Goal: Task Accomplishment & Management: Manage account settings

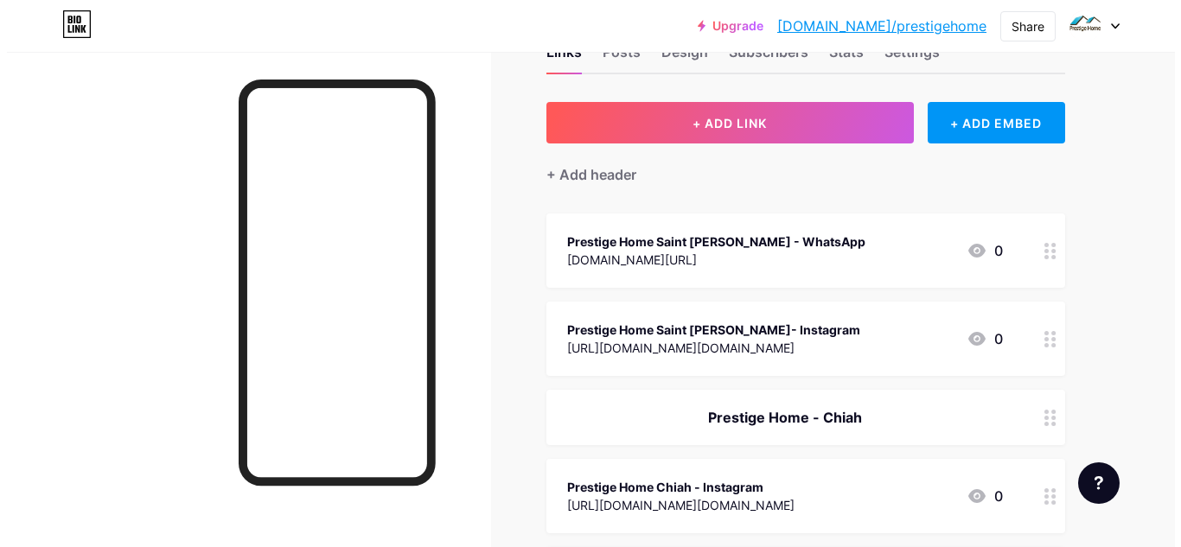
scroll to position [60, 0]
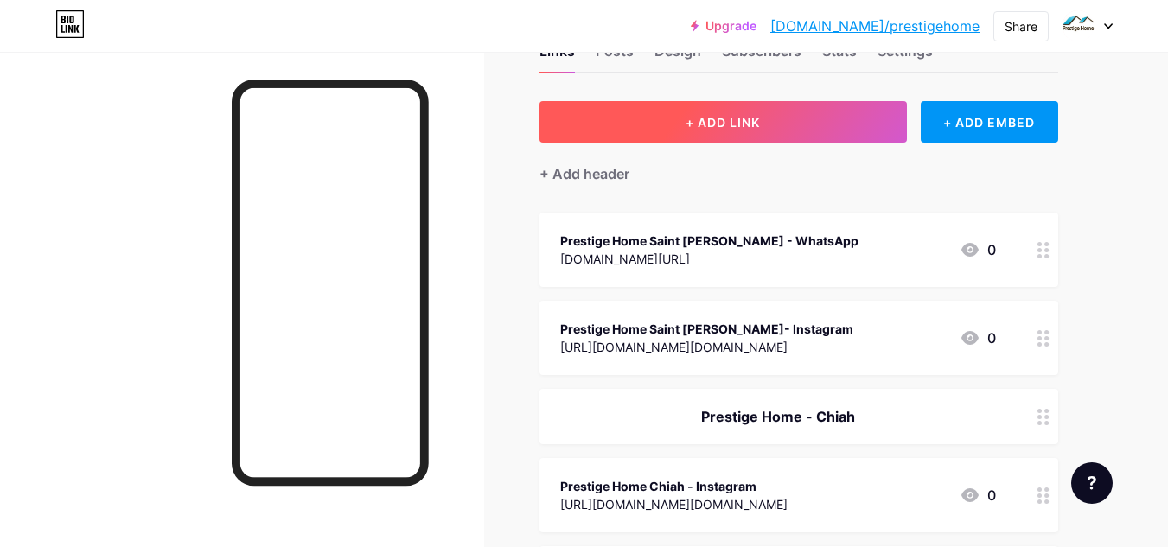
click at [806, 128] on button "+ ADD LINK" at bounding box center [723, 122] width 367 height 42
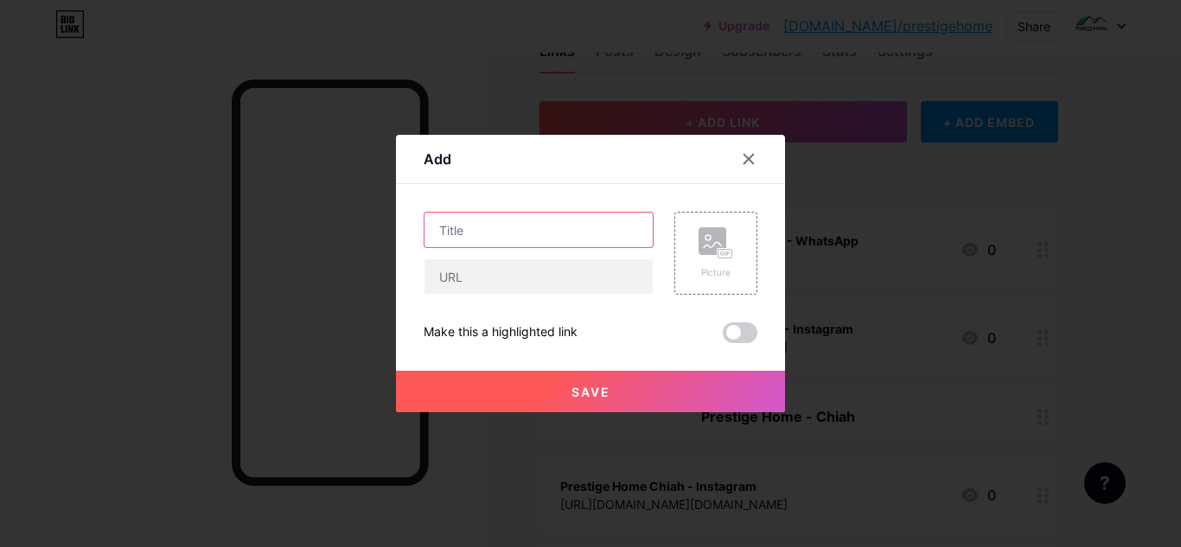
click at [585, 245] on input "text" at bounding box center [539, 230] width 228 height 35
type input "Prestige Home Saint [PERSON_NAME] - Location"
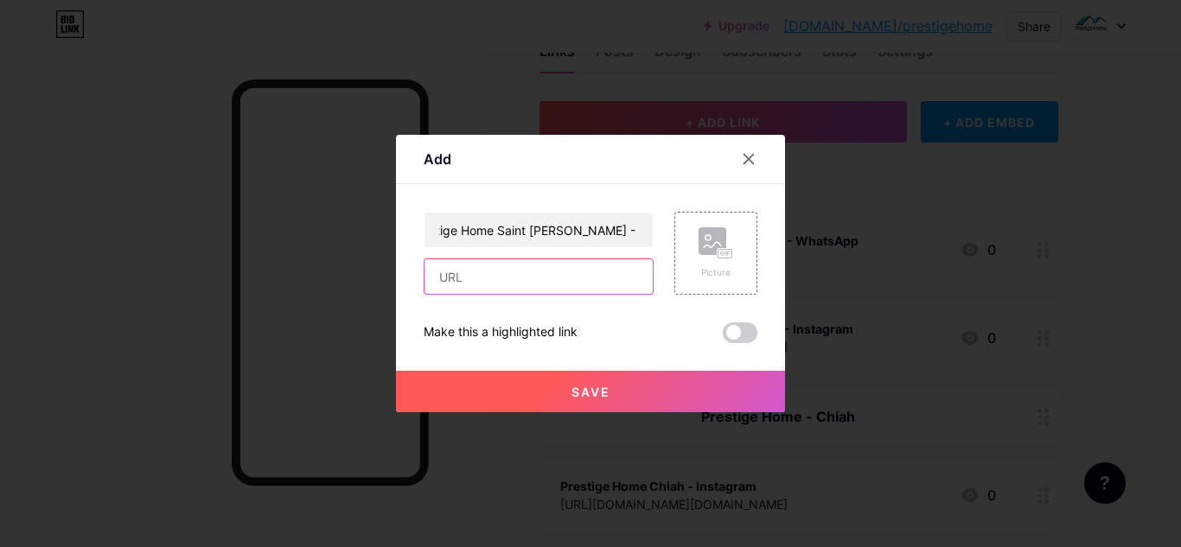
scroll to position [0, 0]
click at [562, 268] on input "text" at bounding box center [539, 276] width 228 height 35
paste input "[URL][DOMAIN_NAME]"
type input "[URL][DOMAIN_NAME]"
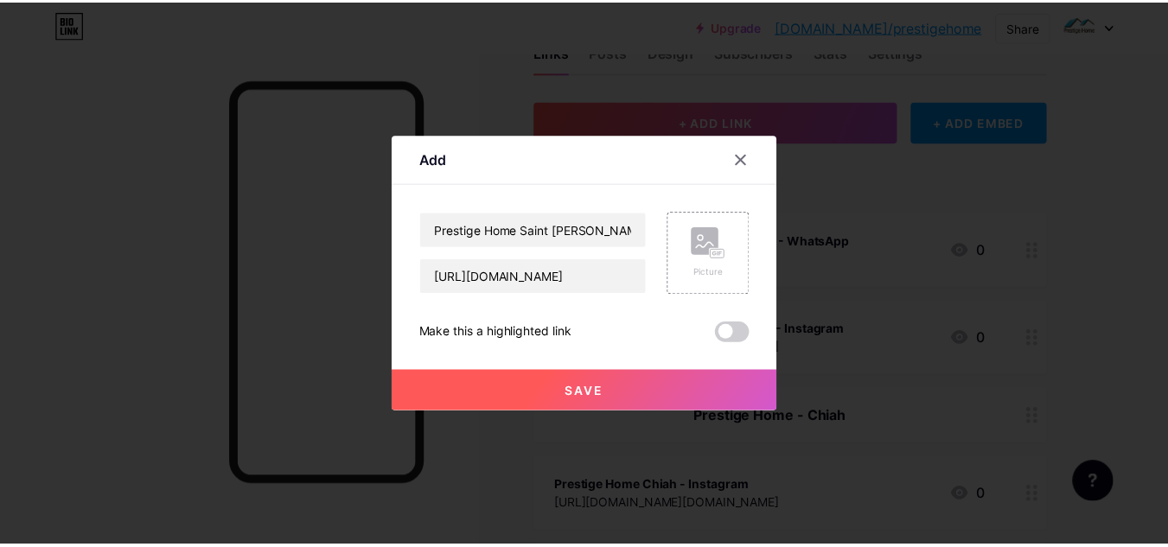
scroll to position [0, 0]
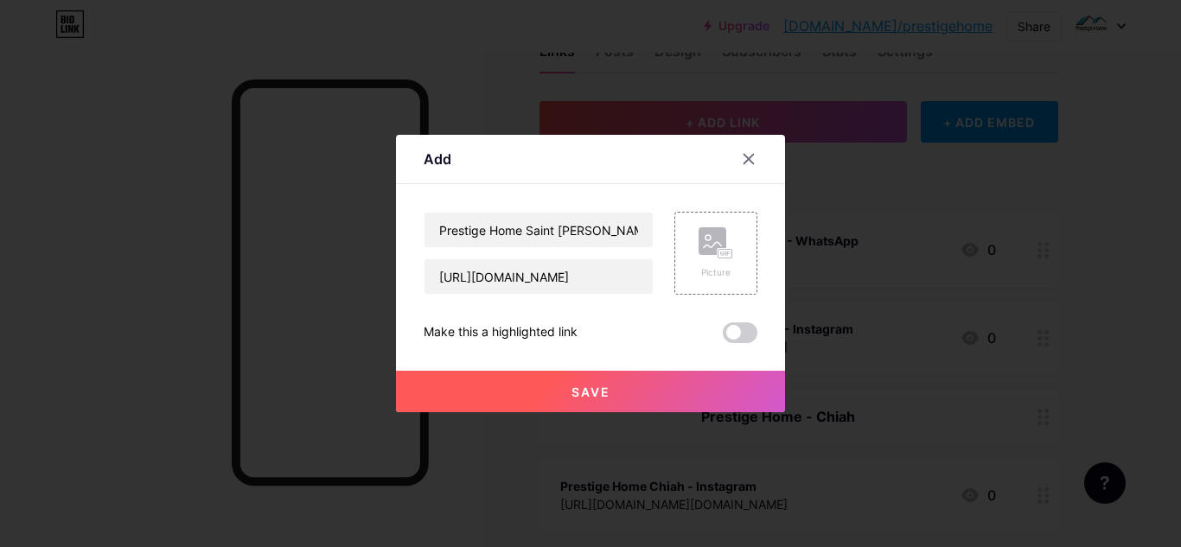
click at [645, 381] on button "Save" at bounding box center [590, 392] width 389 height 42
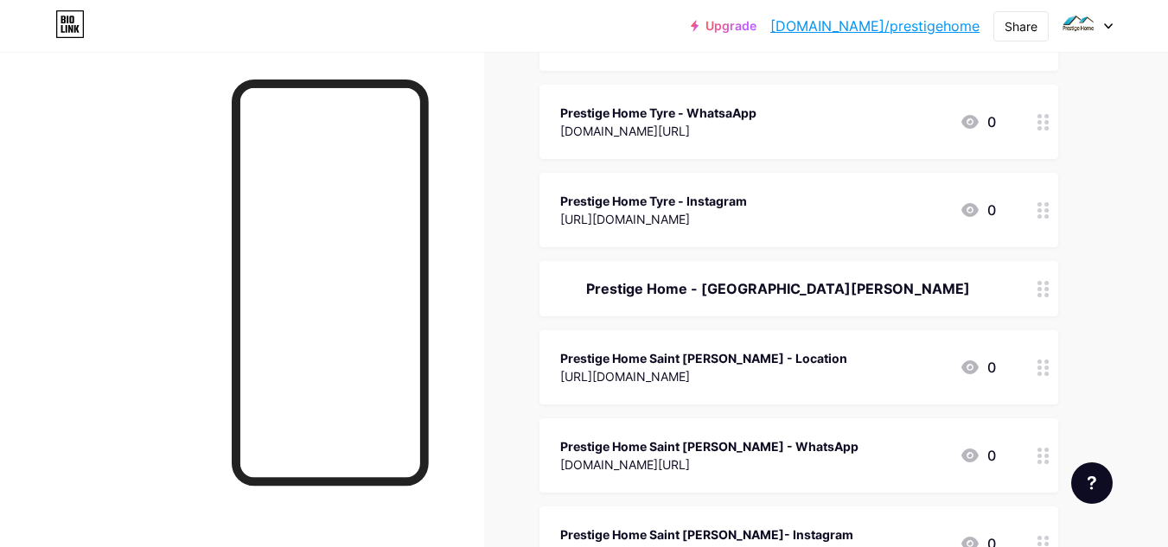
scroll to position [1012, 0]
click at [1010, 28] on div "Share" at bounding box center [1021, 26] width 33 height 18
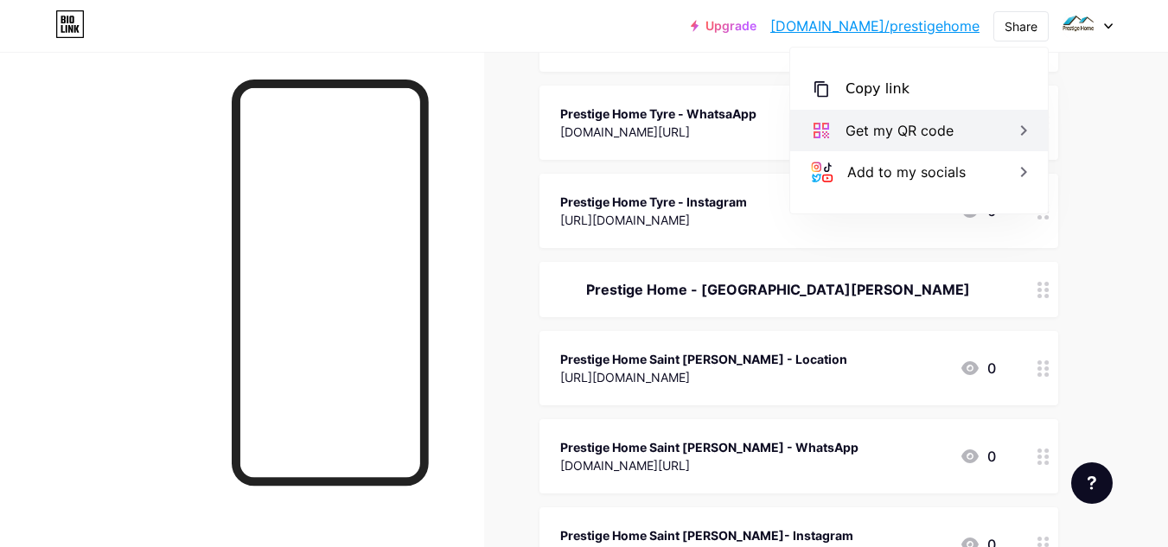
click at [955, 124] on div "Get my QR code" at bounding box center [919, 131] width 258 height 42
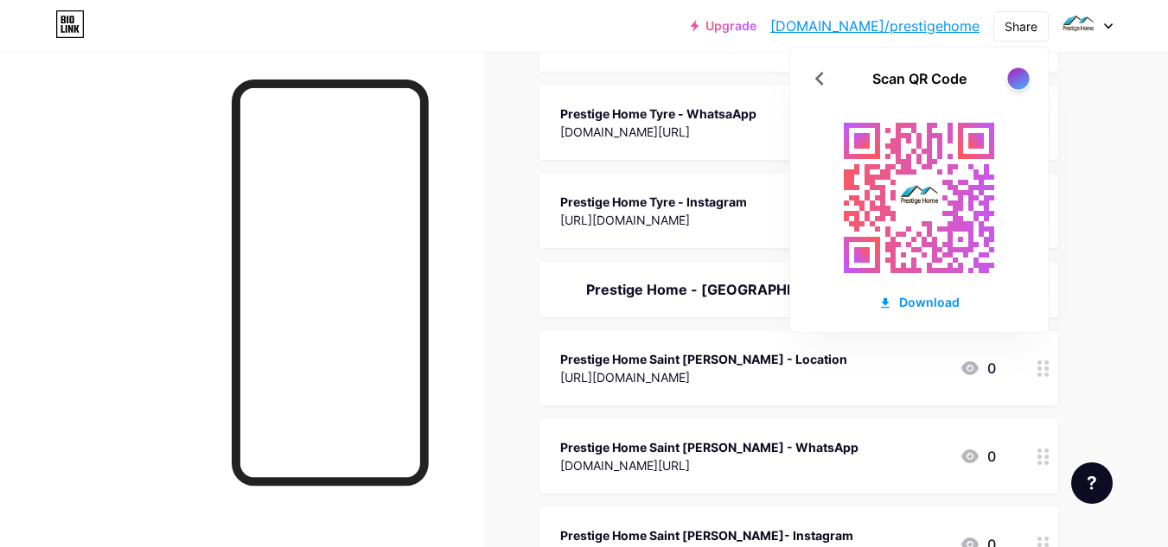
click at [1014, 76] on div at bounding box center [1018, 78] width 22 height 22
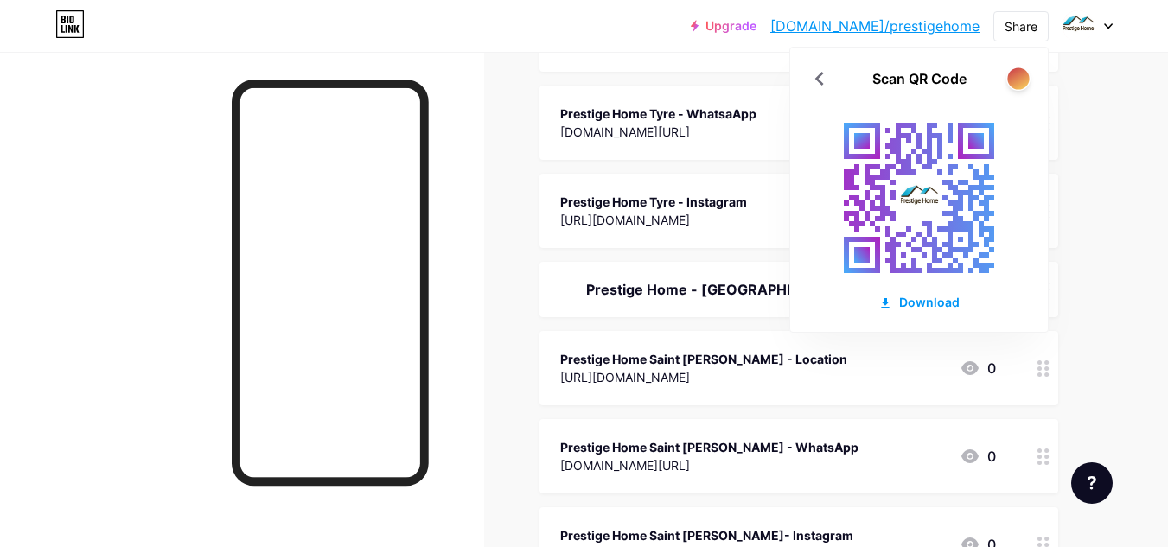
click at [1014, 76] on div at bounding box center [1018, 78] width 22 height 22
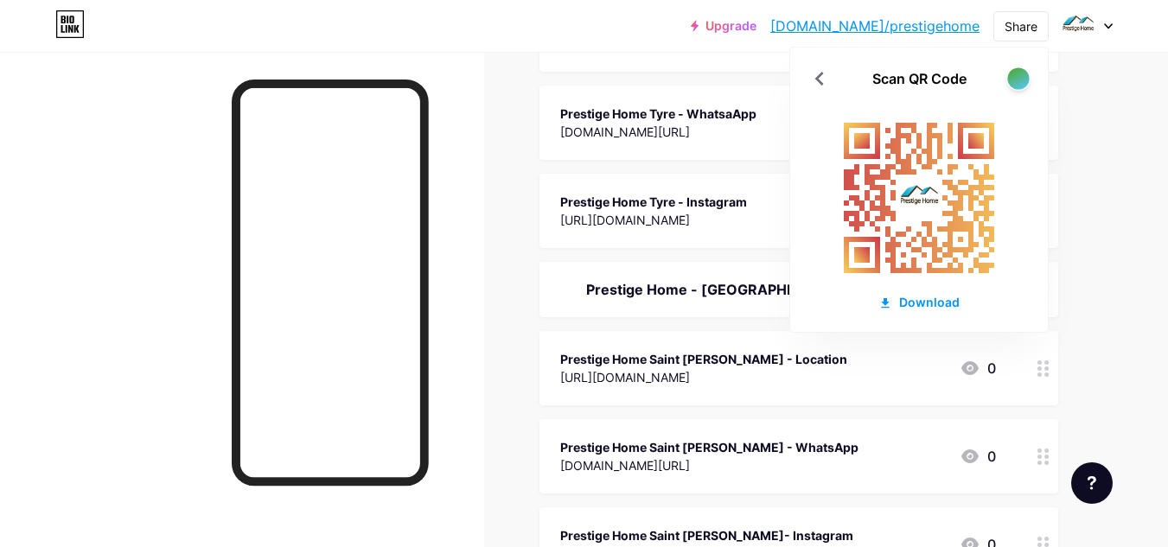
click at [1014, 76] on div at bounding box center [1018, 78] width 22 height 22
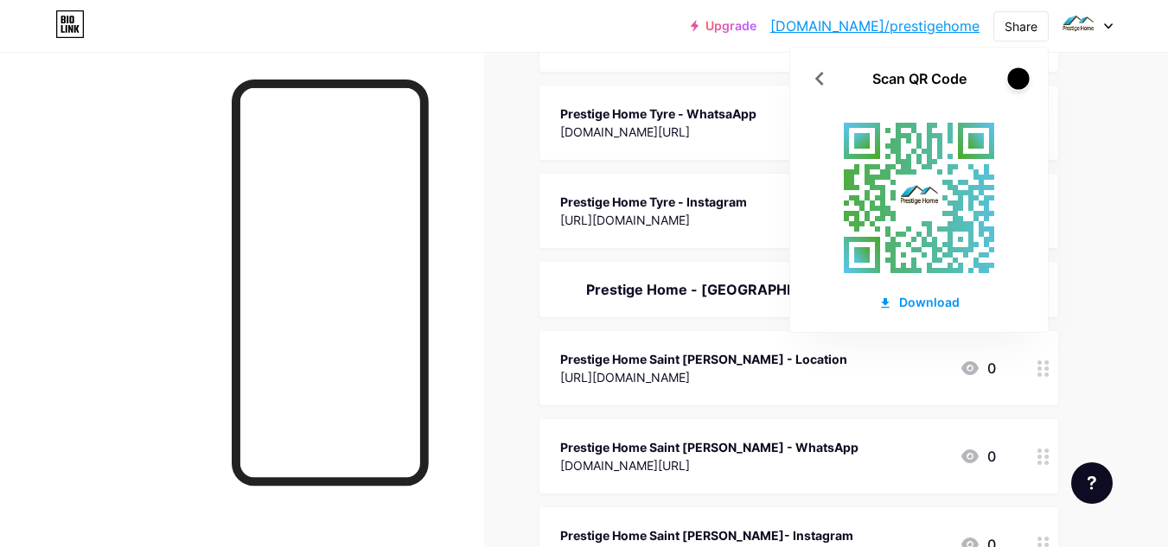
click at [1014, 76] on div at bounding box center [1018, 78] width 22 height 22
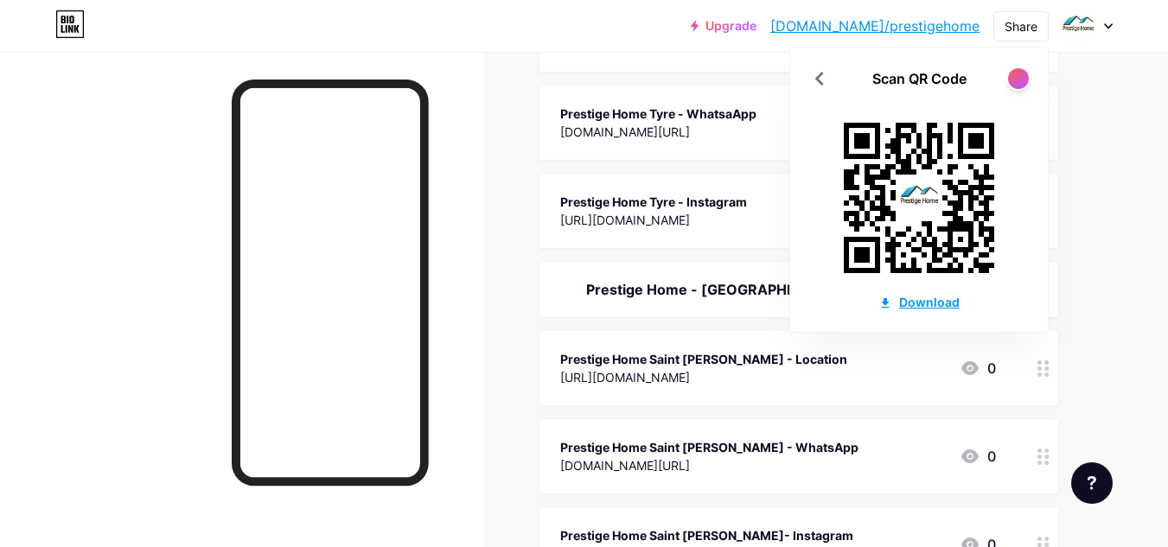
click at [908, 309] on div "Download" at bounding box center [918, 302] width 81 height 18
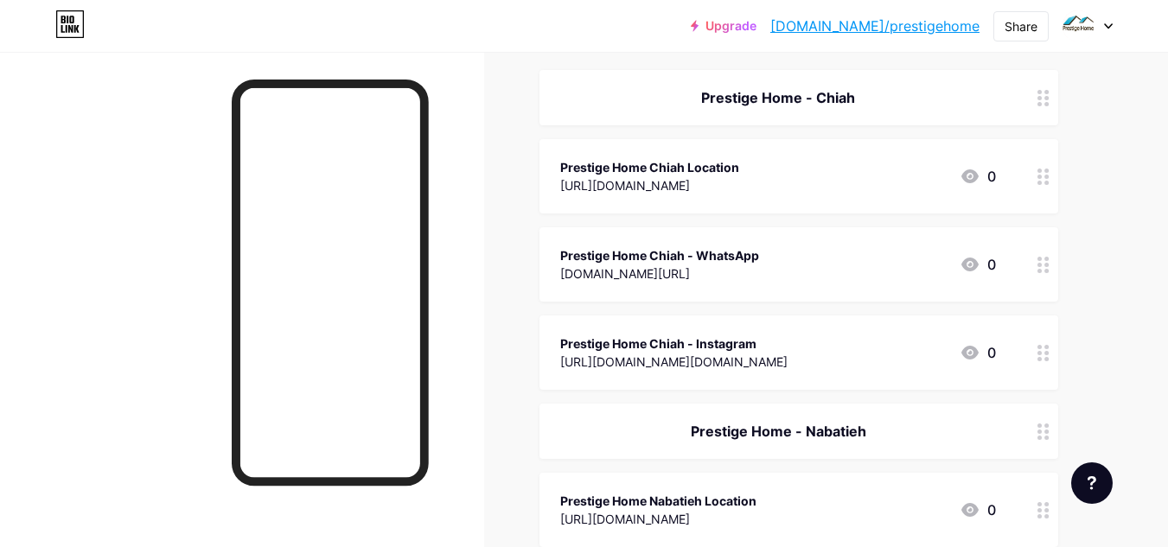
scroll to position [203, 0]
click at [723, 161] on div "Prestige Home Chiah Location" at bounding box center [649, 166] width 179 height 18
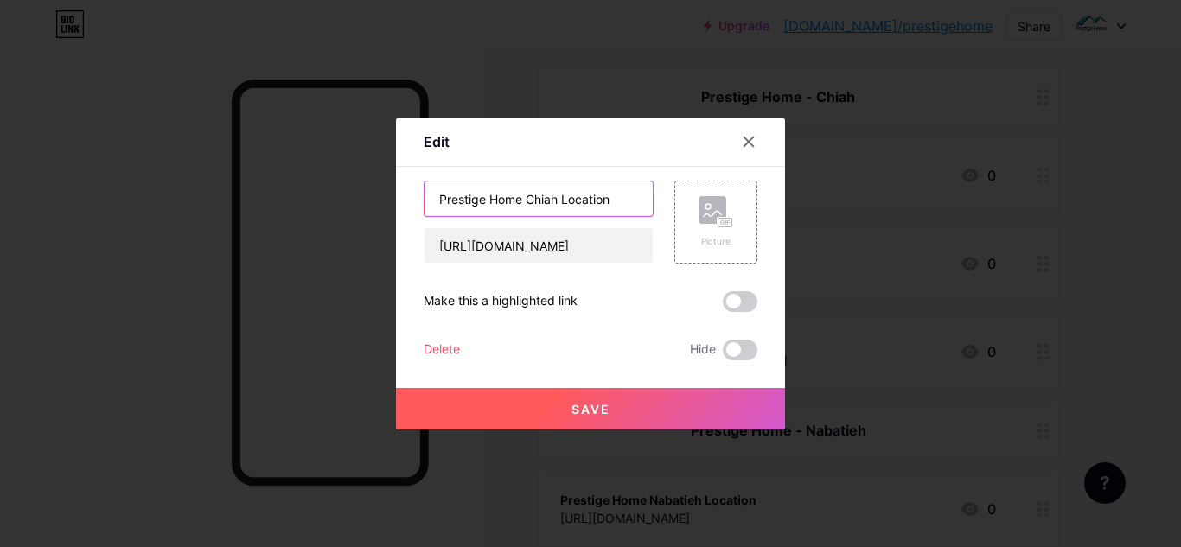
click at [559, 201] on input "Prestige Home Chiah Location" at bounding box center [539, 199] width 228 height 35
type input "Prestige Home Chiah - Location"
click at [603, 413] on span "Save" at bounding box center [590, 409] width 39 height 15
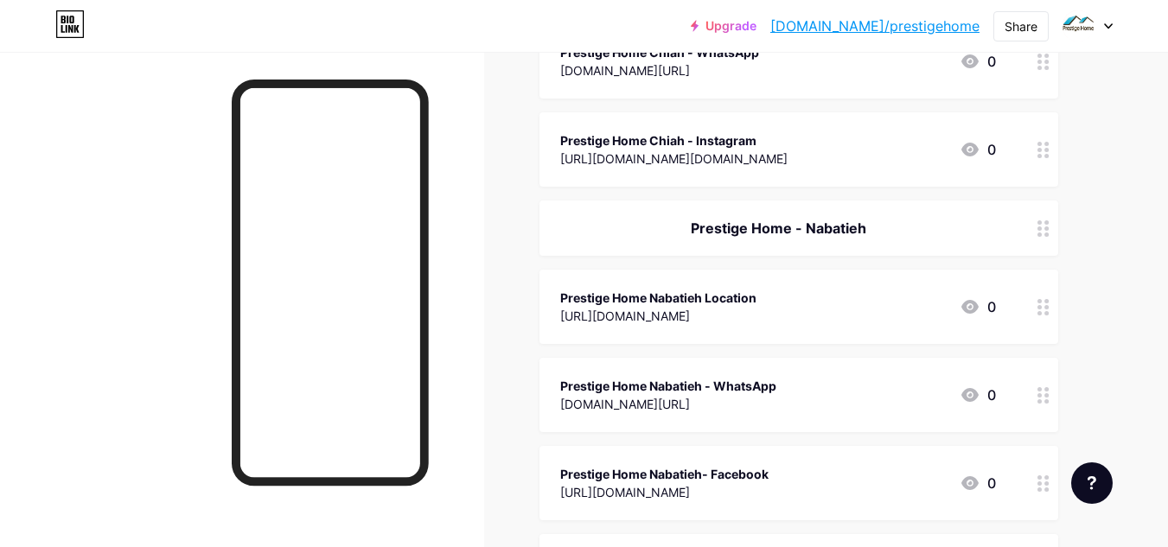
scroll to position [406, 0]
click at [757, 290] on div "Prestige Home Nabatieh Location" at bounding box center [658, 297] width 196 height 18
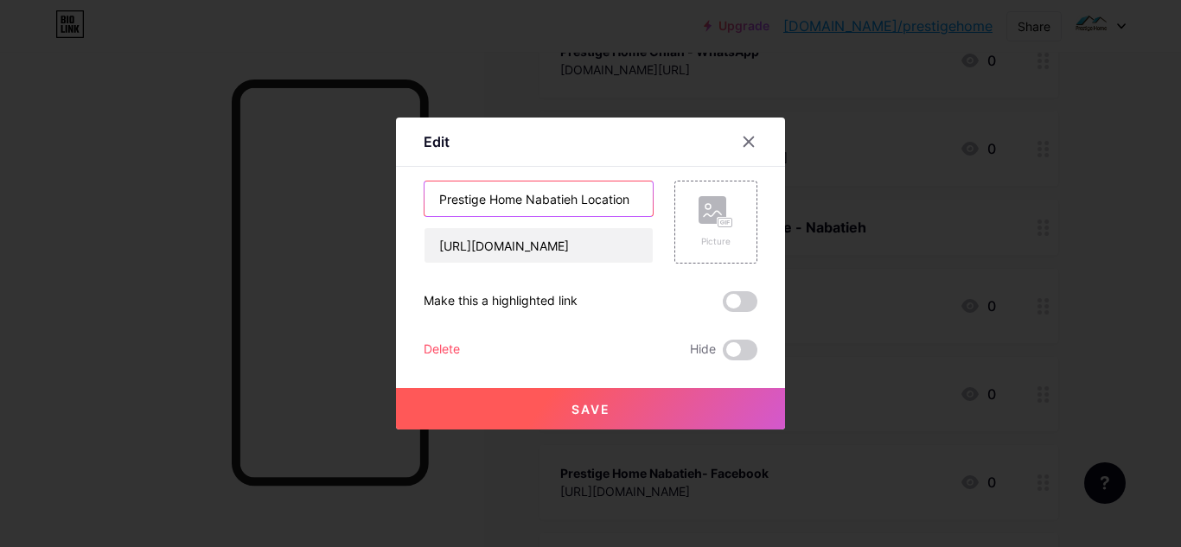
click at [579, 201] on input "Prestige Home Nabatieh Location" at bounding box center [539, 199] width 228 height 35
type input "Prestige Home Nabatieh - Location"
click at [606, 407] on span "Save" at bounding box center [590, 409] width 39 height 15
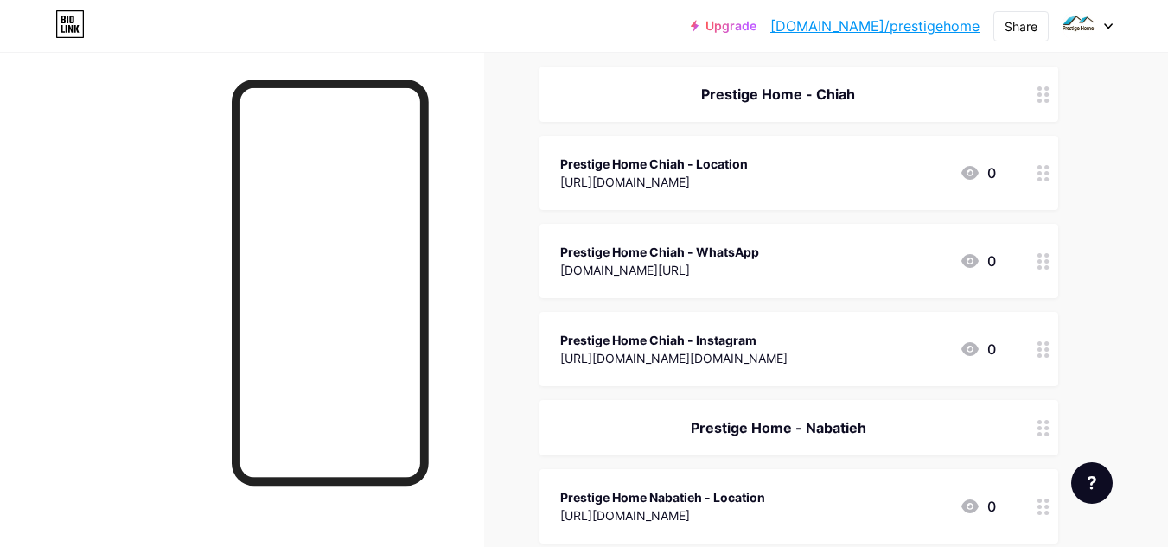
scroll to position [205, 0]
click at [111, 355] on div at bounding box center [242, 325] width 484 height 547
click at [53, 266] on div at bounding box center [242, 325] width 484 height 547
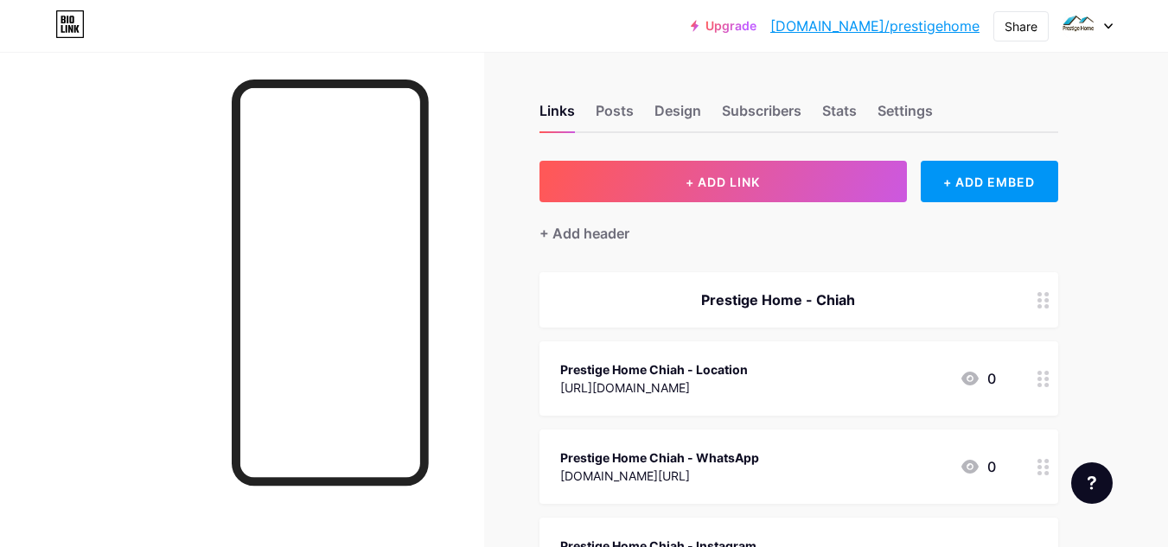
scroll to position [70, 0]
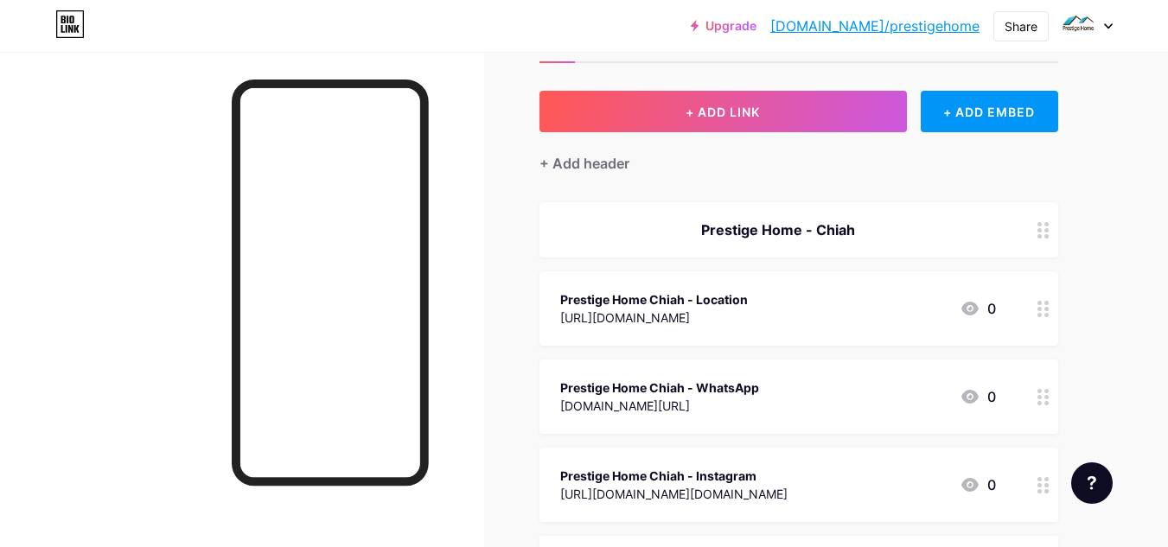
click at [681, 304] on div "Prestige Home Chiah - Location" at bounding box center [654, 300] width 188 height 18
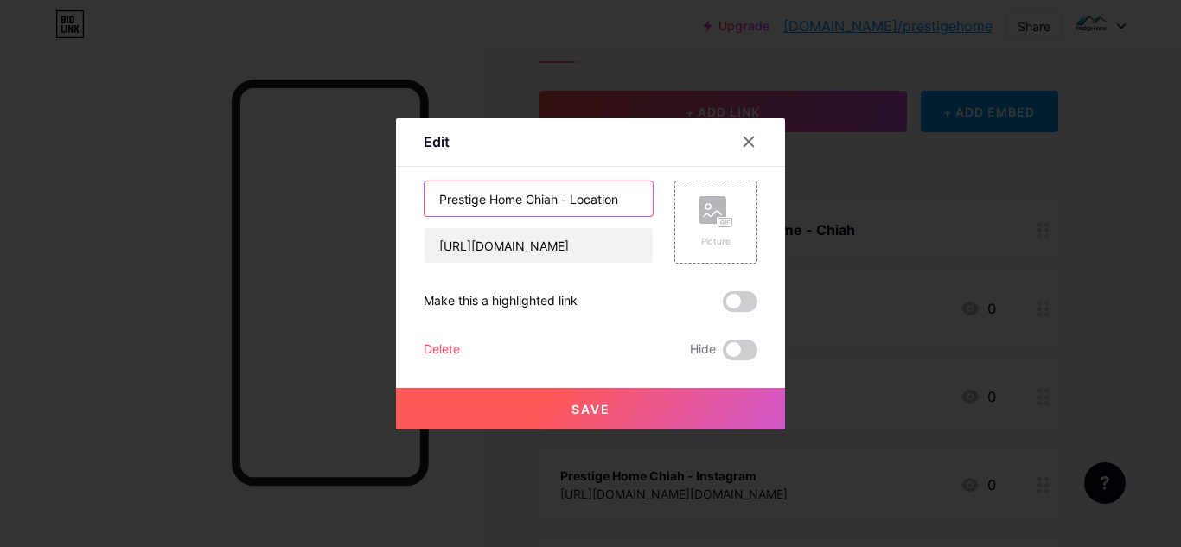
click at [635, 196] on input "Prestige Home Chiah - Location" at bounding box center [539, 199] width 228 height 35
click at [572, 201] on input "Prestige Home Chiah - Location" at bounding box center [539, 199] width 228 height 35
type input "Location"
click at [581, 404] on span "Save" at bounding box center [590, 409] width 39 height 15
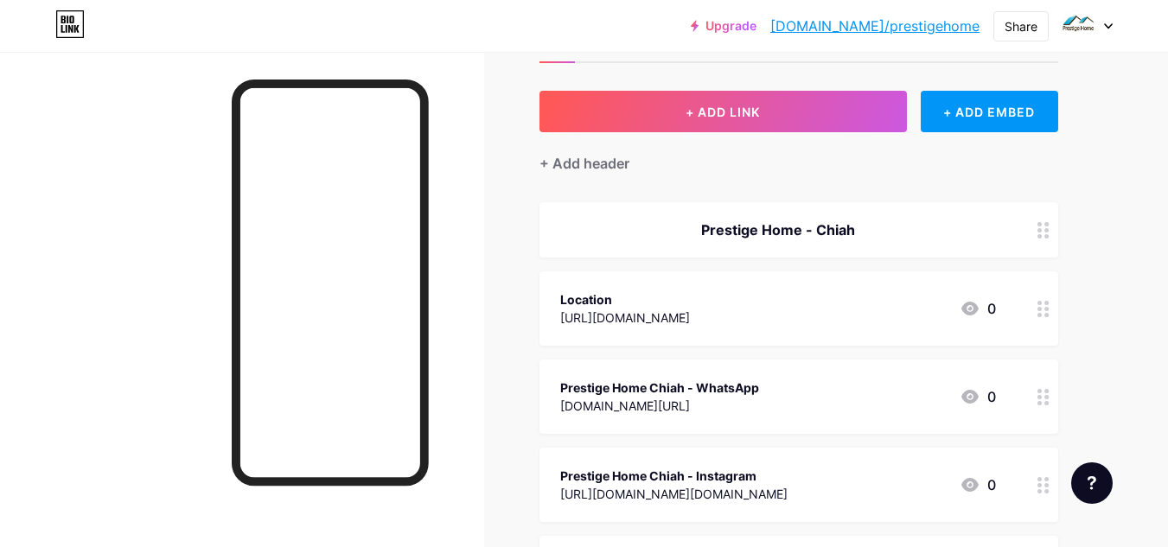
click at [808, 387] on div "Prestige Home Chiah - WhatsApp [DOMAIN_NAME][URL] 0" at bounding box center [778, 397] width 436 height 40
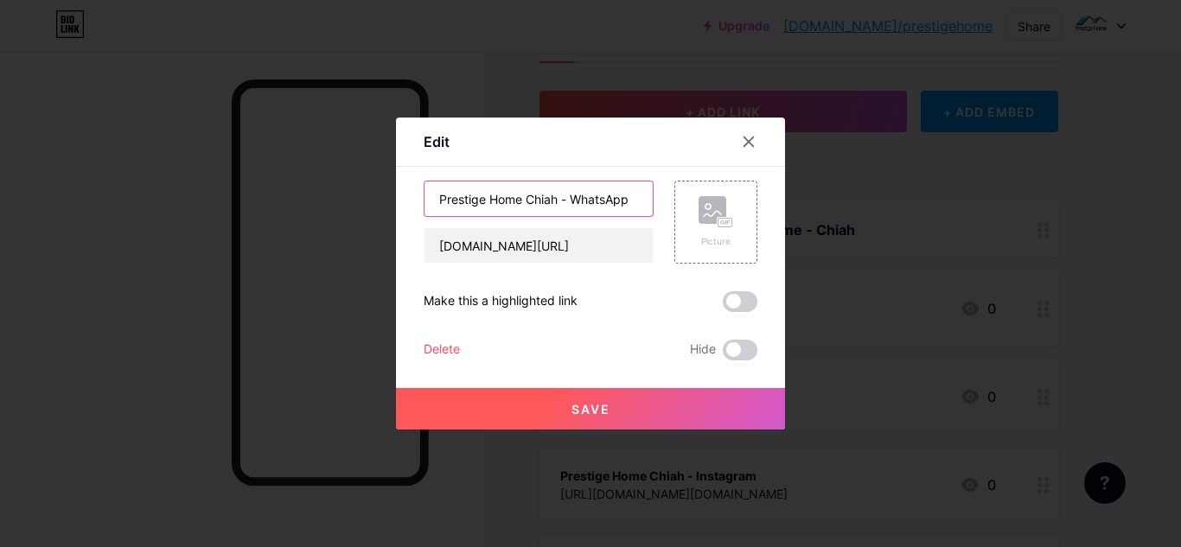
drag, startPoint x: 576, startPoint y: 200, endPoint x: 326, endPoint y: 190, distance: 250.0
click at [326, 190] on div "Edit Content YouTube Play YouTube video without leaving your page. ADD Vimeo Pl…" at bounding box center [590, 273] width 1181 height 547
type input "WhatsApp"
click at [549, 403] on button "Save" at bounding box center [590, 409] width 389 height 42
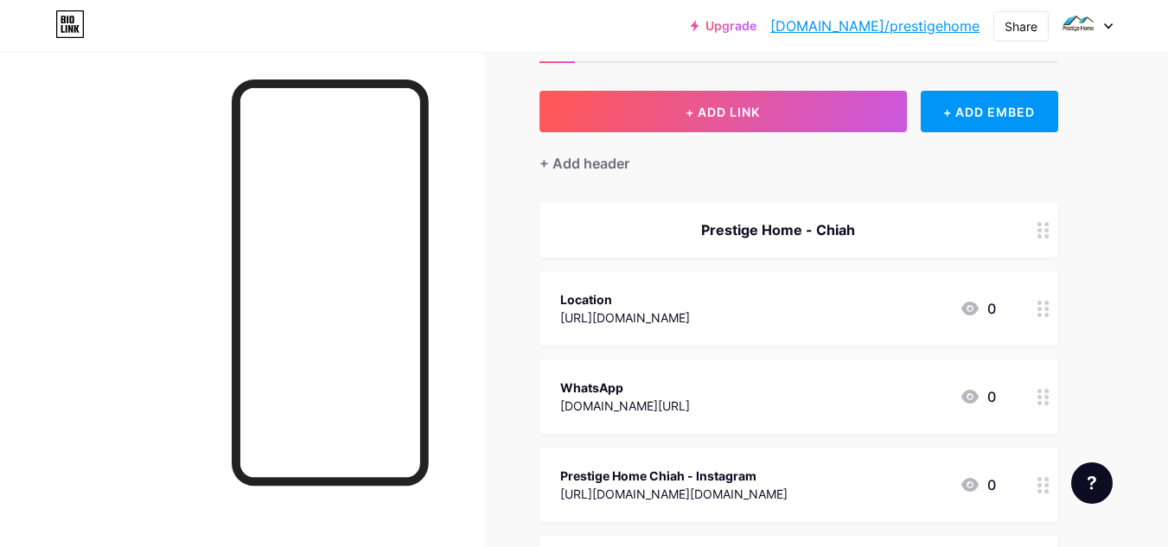
click at [642, 467] on div "Prestige Home Chiah - Instagram" at bounding box center [673, 476] width 227 height 18
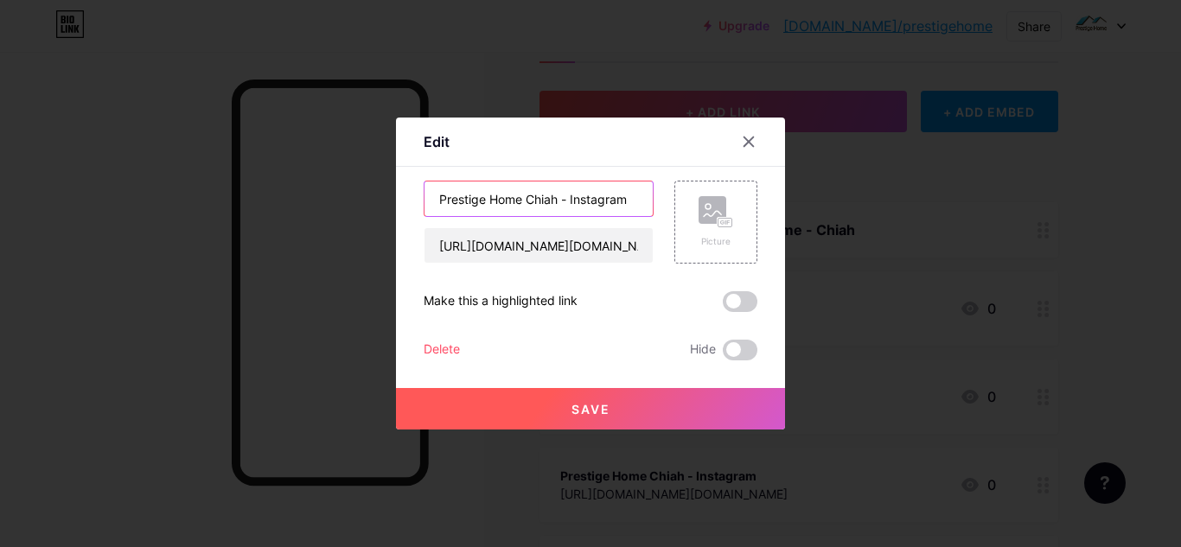
drag, startPoint x: 571, startPoint y: 200, endPoint x: 395, endPoint y: 199, distance: 175.5
click at [395, 199] on div "Edit Content YouTube Play YouTube video without leaving your page. ADD Vimeo Pl…" at bounding box center [590, 273] width 1181 height 547
type input "Instagram"
click at [546, 404] on button "Save" at bounding box center [590, 409] width 389 height 42
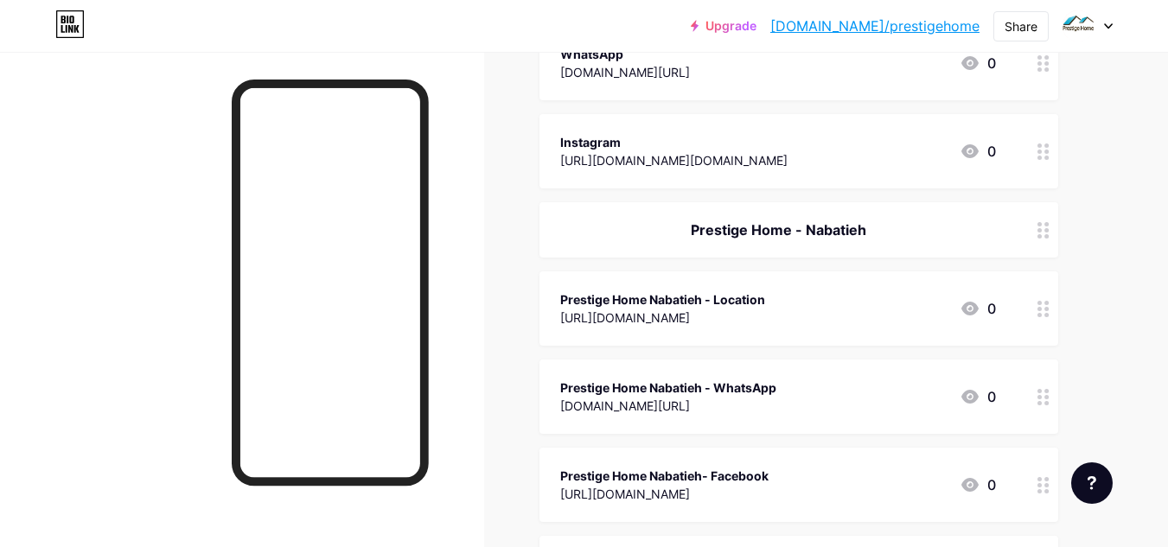
scroll to position [405, 0]
click at [725, 305] on div "Prestige Home Nabatieh - Location" at bounding box center [662, 299] width 205 height 18
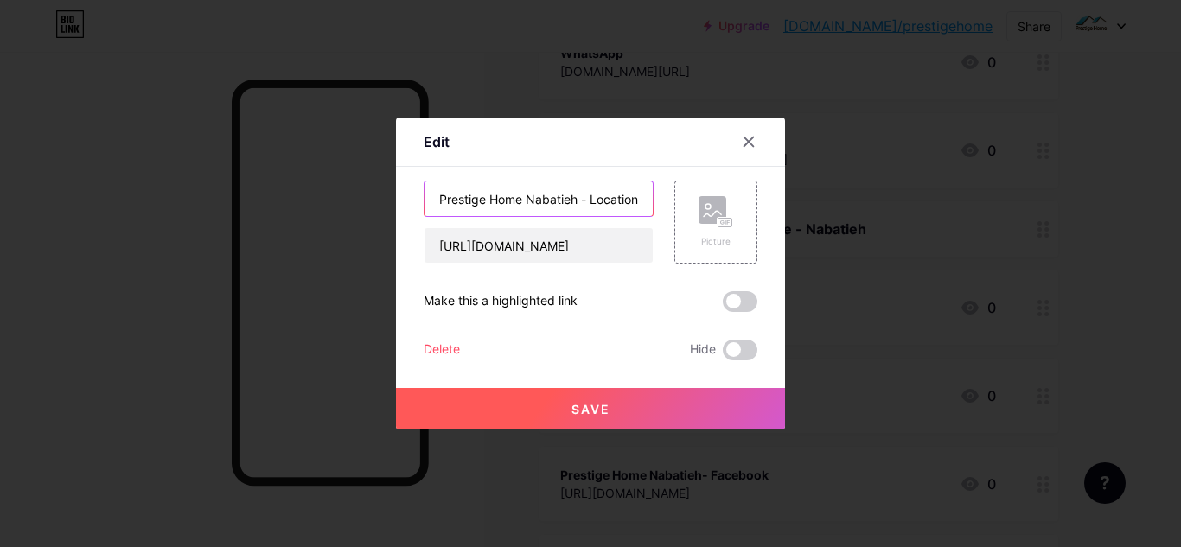
drag, startPoint x: 591, startPoint y: 200, endPoint x: 385, endPoint y: 164, distance: 209.7
click at [385, 164] on div "Edit Content YouTube Play YouTube video without leaving your page. ADD Vimeo Pl…" at bounding box center [590, 273] width 1181 height 547
type input "Location"
click at [573, 405] on span "Save" at bounding box center [590, 409] width 39 height 15
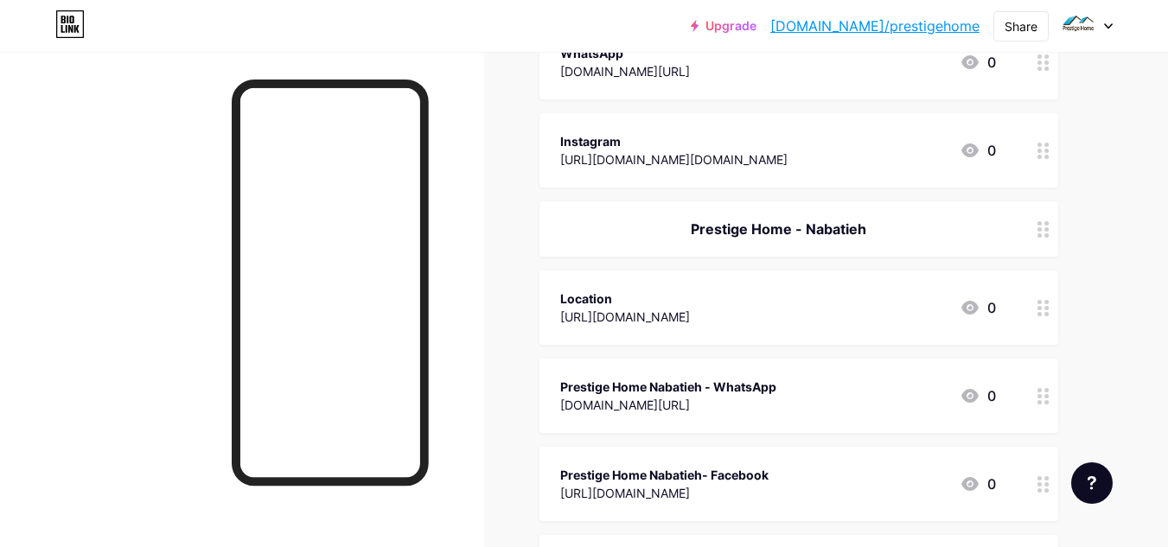
click at [672, 386] on div "Prestige Home Nabatieh - WhatsApp" at bounding box center [668, 387] width 216 height 18
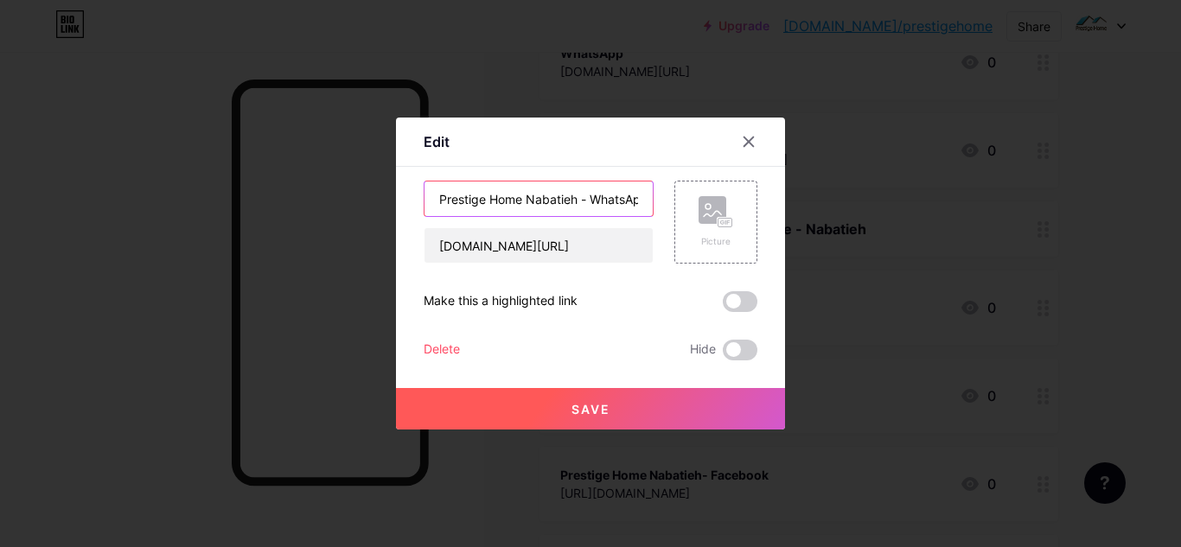
drag, startPoint x: 591, startPoint y: 202, endPoint x: 417, endPoint y: 153, distance: 180.6
click at [417, 153] on div "Edit Content YouTube Play YouTube video without leaving your page. ADD Vimeo Pl…" at bounding box center [590, 274] width 389 height 312
type input "WhatsApp"
click at [572, 410] on span "Save" at bounding box center [590, 409] width 39 height 15
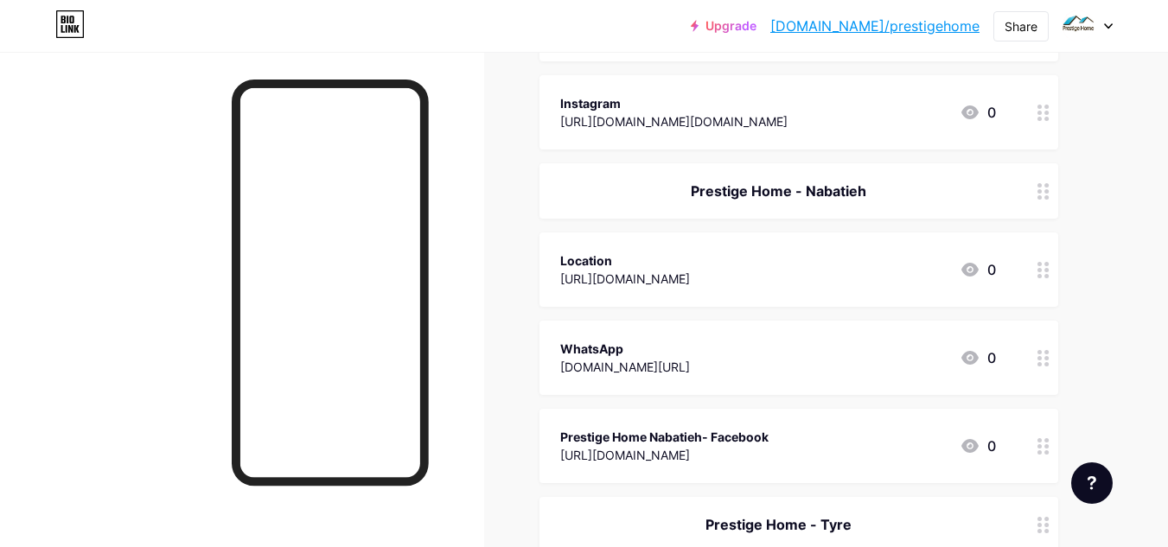
scroll to position [444, 0]
click at [674, 428] on div "Prestige Home Nabatieh- Facebook" at bounding box center [664, 436] width 208 height 18
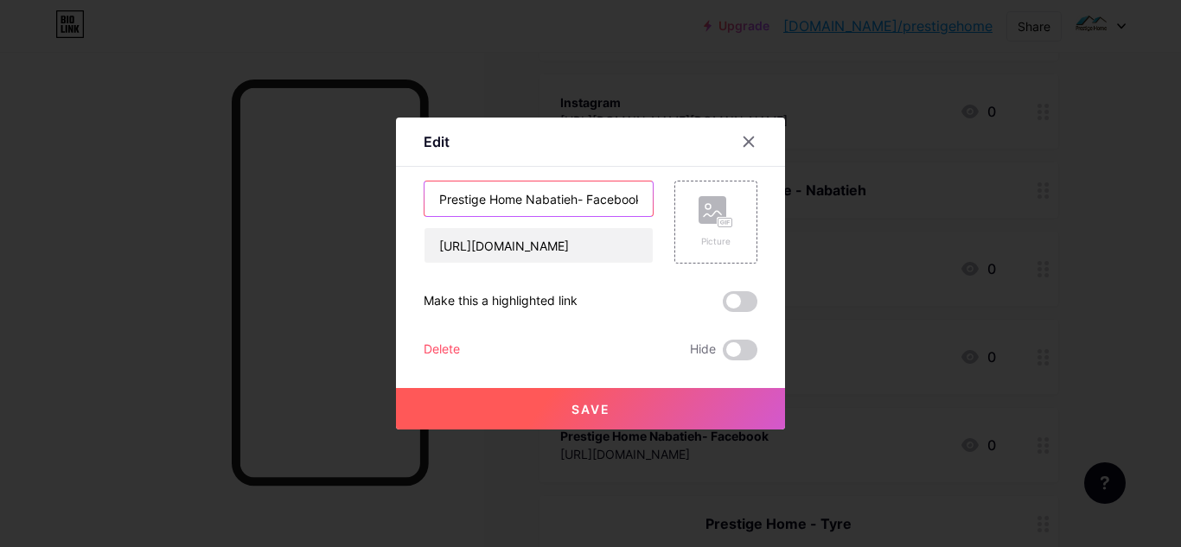
drag, startPoint x: 589, startPoint y: 195, endPoint x: 380, endPoint y: 190, distance: 209.3
click at [380, 190] on div "Edit Content YouTube Play YouTube video without leaving your page. ADD Vimeo Pl…" at bounding box center [590, 273] width 1181 height 547
type input "Facebook"
click at [561, 406] on button "Save" at bounding box center [590, 409] width 389 height 42
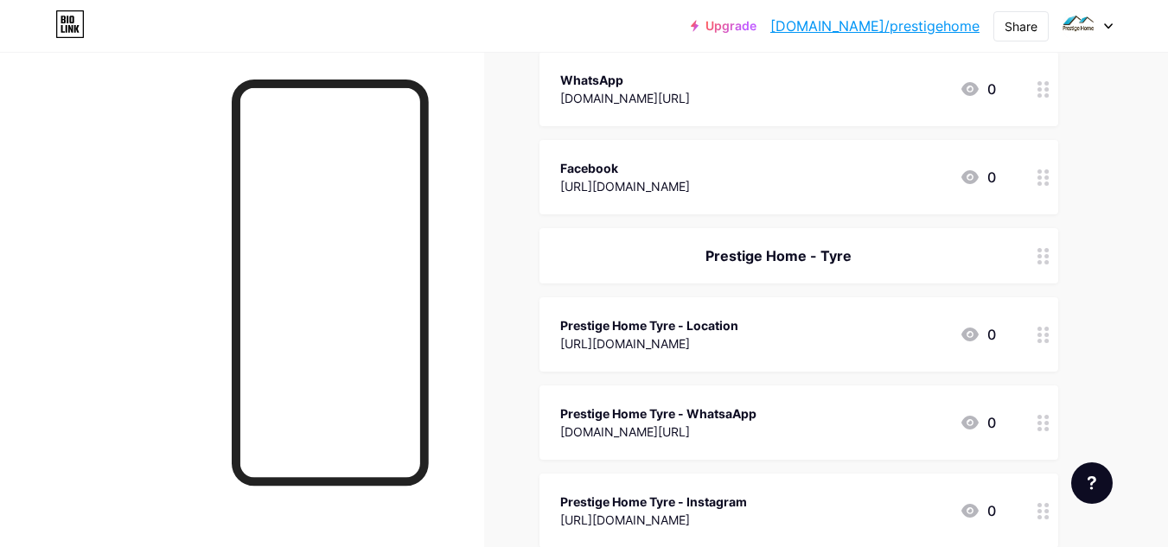
scroll to position [718, 0]
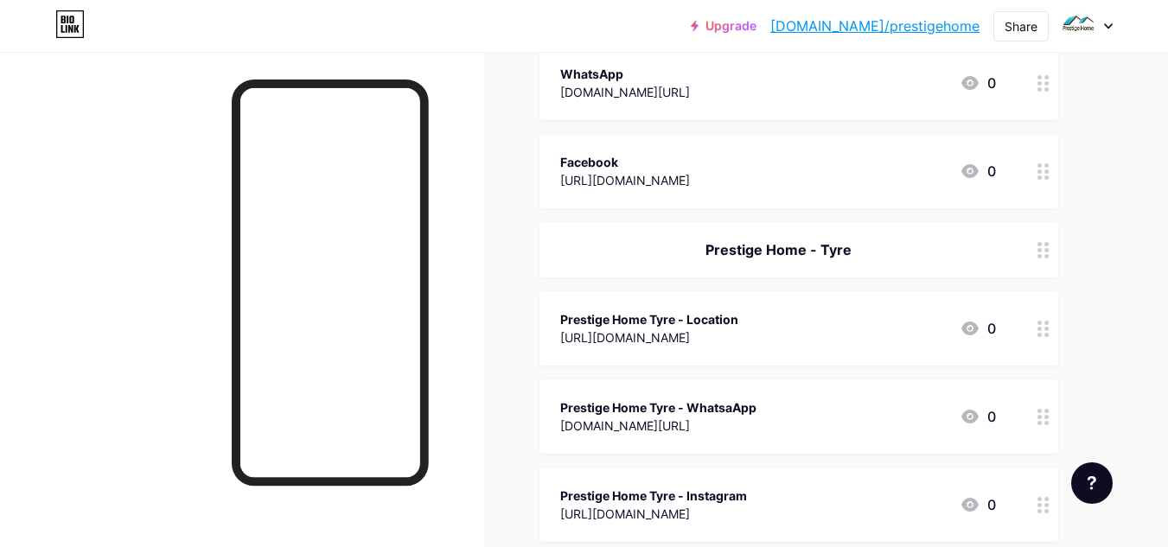
click at [673, 329] on div "[URL][DOMAIN_NAME]" at bounding box center [649, 338] width 178 height 18
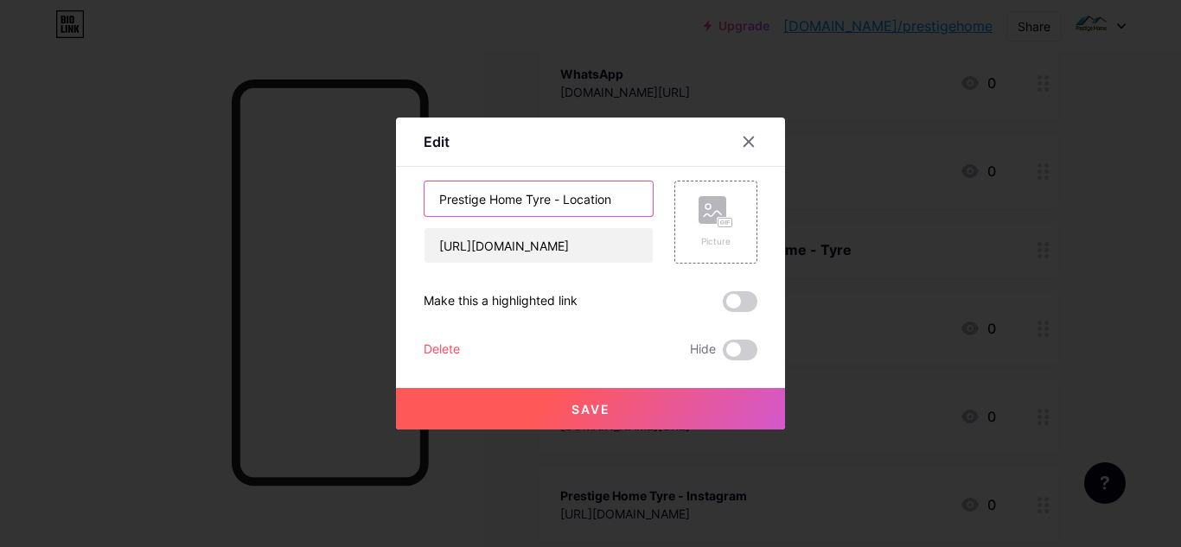
drag, startPoint x: 563, startPoint y: 200, endPoint x: 374, endPoint y: 181, distance: 189.4
click at [374, 181] on div "Edit Content YouTube Play YouTube video without leaving your page. ADD Vimeo Pl…" at bounding box center [590, 273] width 1181 height 547
type input "Location"
click at [556, 397] on button "Save" at bounding box center [590, 409] width 389 height 42
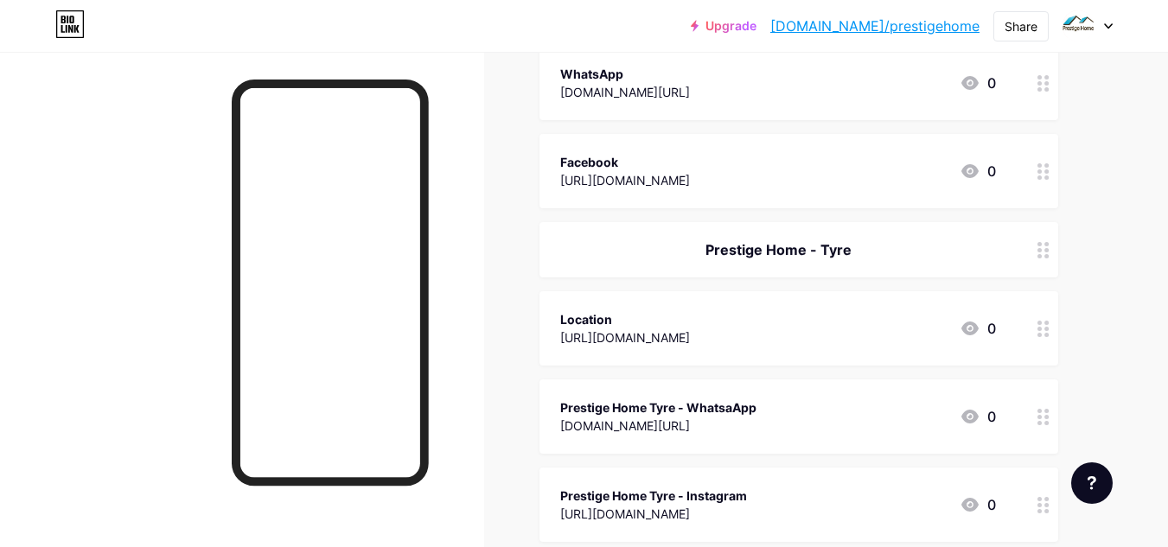
click at [630, 406] on div "Prestige Home Tyre - WhatsaApp" at bounding box center [658, 408] width 196 height 18
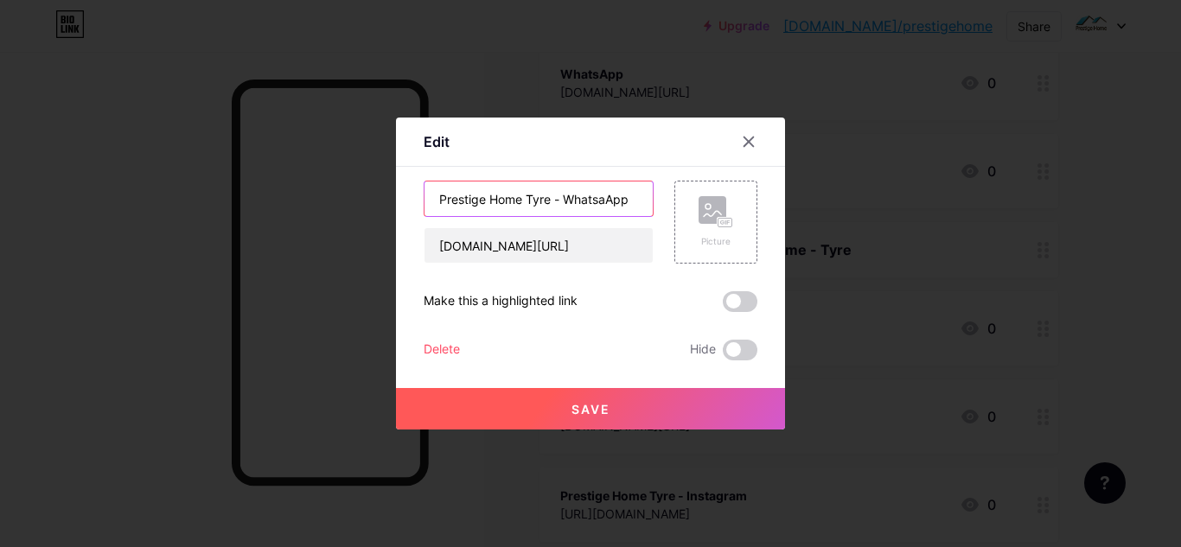
click at [608, 200] on input "Prestige Home Tyre - WhatsaApp" at bounding box center [539, 199] width 228 height 35
type input "WhatsApp"
click at [580, 410] on span "Save" at bounding box center [590, 409] width 39 height 15
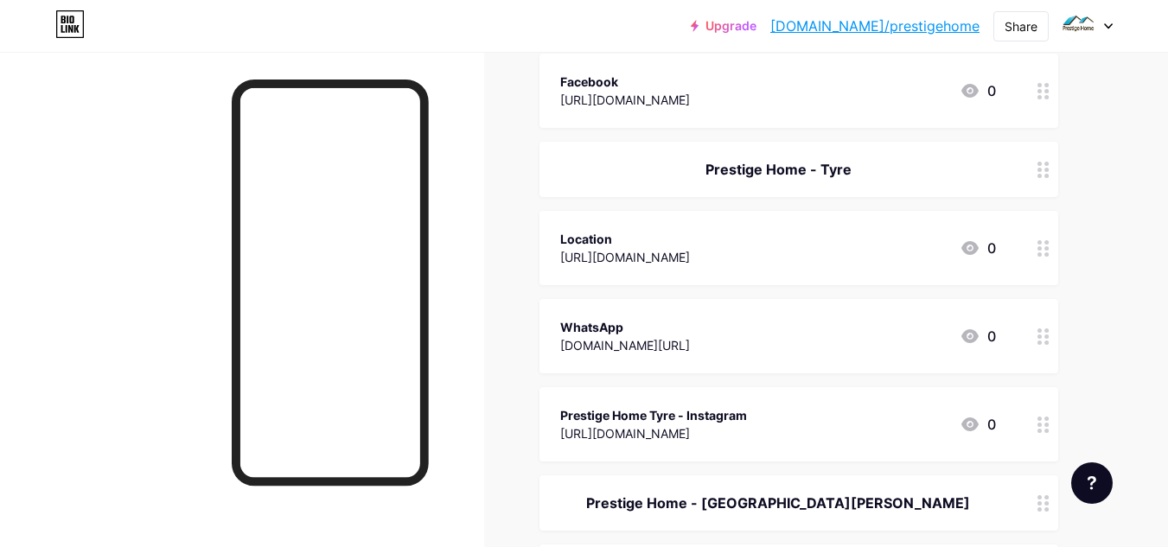
scroll to position [799, 0]
click at [656, 424] on div "[URL][DOMAIN_NAME]" at bounding box center [653, 433] width 187 height 18
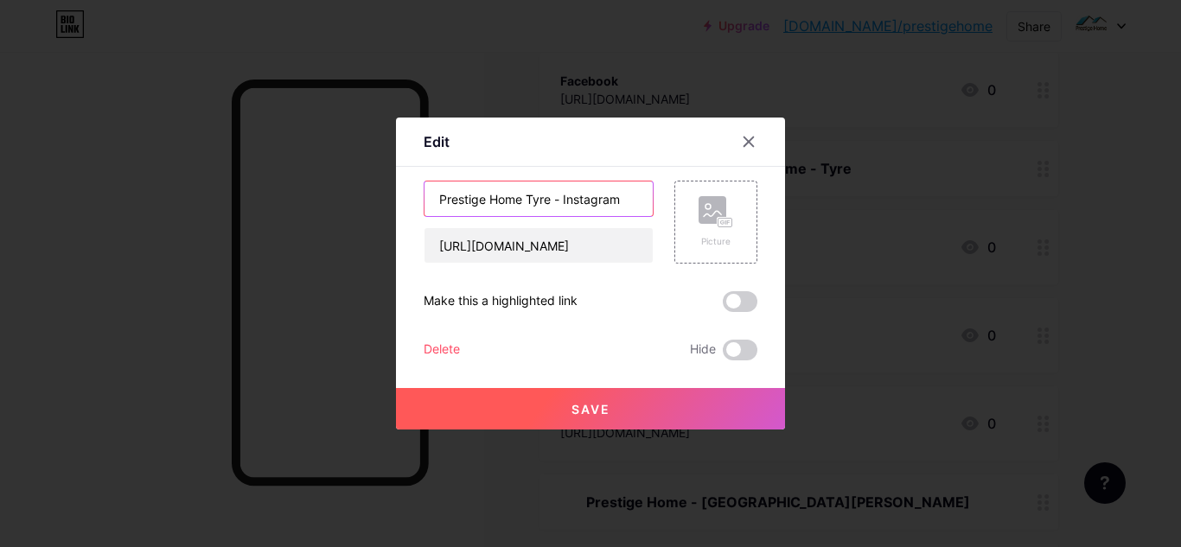
drag, startPoint x: 564, startPoint y: 199, endPoint x: 418, endPoint y: 201, distance: 146.1
click at [418, 201] on div "Edit Content YouTube Play YouTube video without leaving your page. ADD Vimeo Pl…" at bounding box center [590, 274] width 389 height 312
type input "Instagram"
click at [556, 405] on button "Save" at bounding box center [590, 409] width 389 height 42
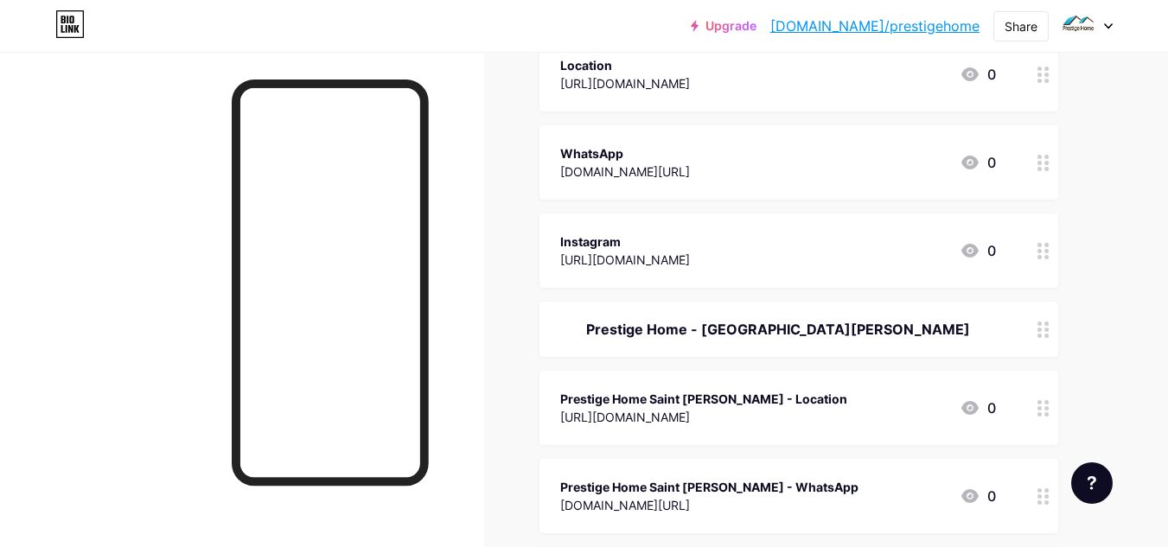
scroll to position [973, 0]
click at [636, 429] on div "Prestige Home Saint [PERSON_NAME] - Location [URL][DOMAIN_NAME] 0" at bounding box center [799, 407] width 519 height 74
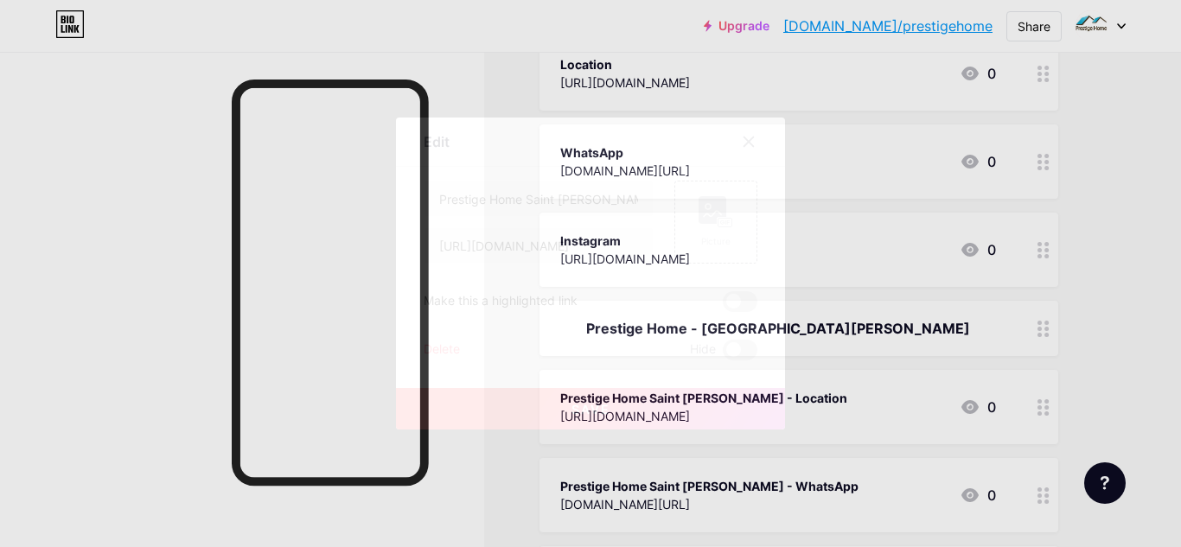
click at [636, 429] on button "Save" at bounding box center [590, 409] width 389 height 42
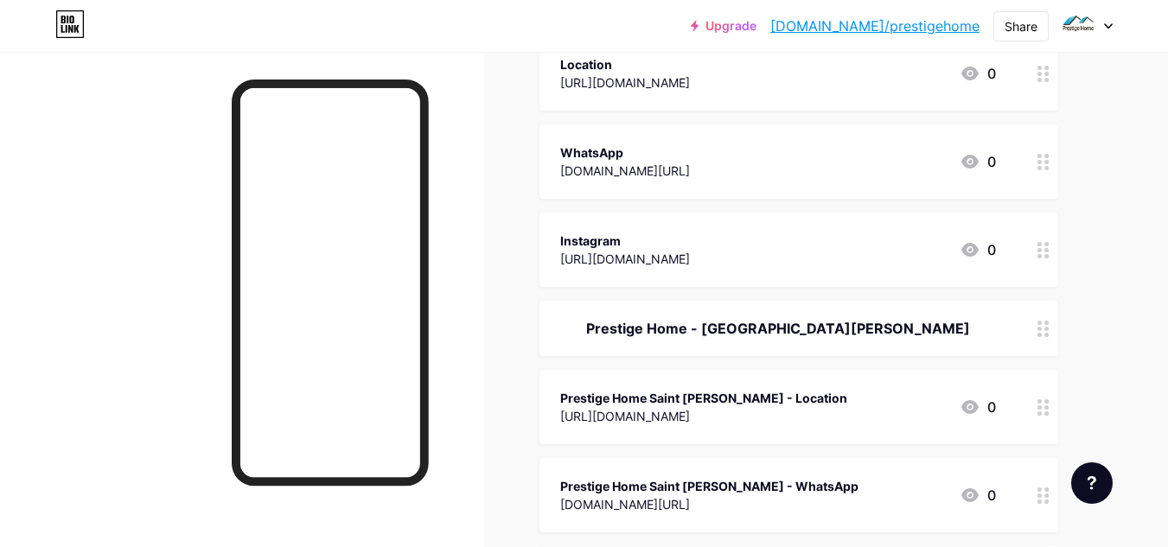
click at [625, 407] on div "[URL][DOMAIN_NAME]" at bounding box center [703, 416] width 287 height 18
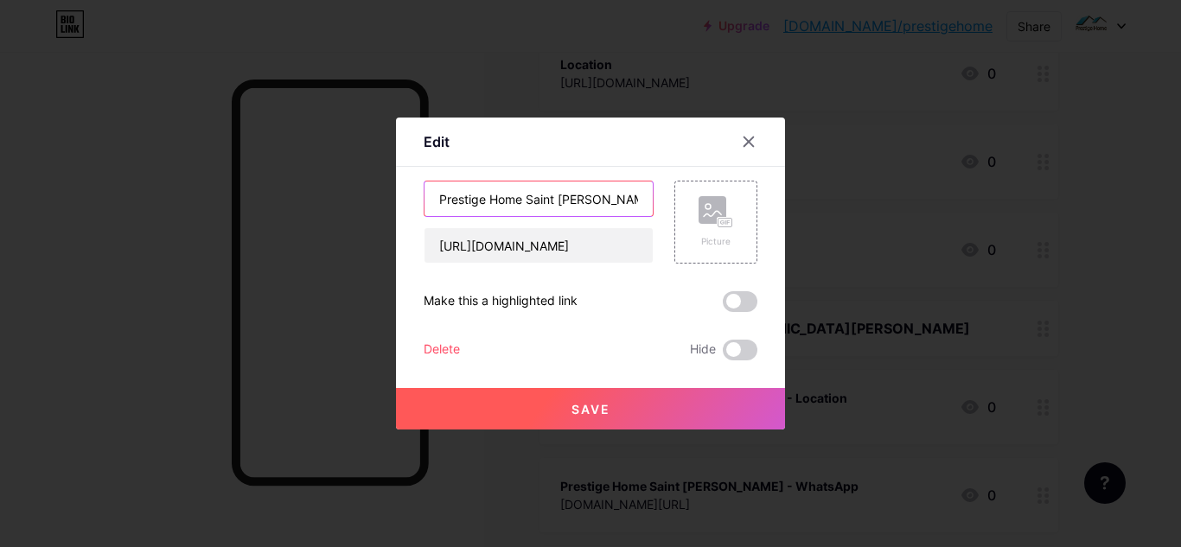
drag, startPoint x: 617, startPoint y: 198, endPoint x: 418, endPoint y: 180, distance: 200.5
click at [418, 180] on div "Edit Content YouTube Play YouTube video without leaving your page. ADD Vimeo Pl…" at bounding box center [590, 274] width 389 height 312
type input "Location"
click at [584, 416] on span "Save" at bounding box center [590, 409] width 39 height 15
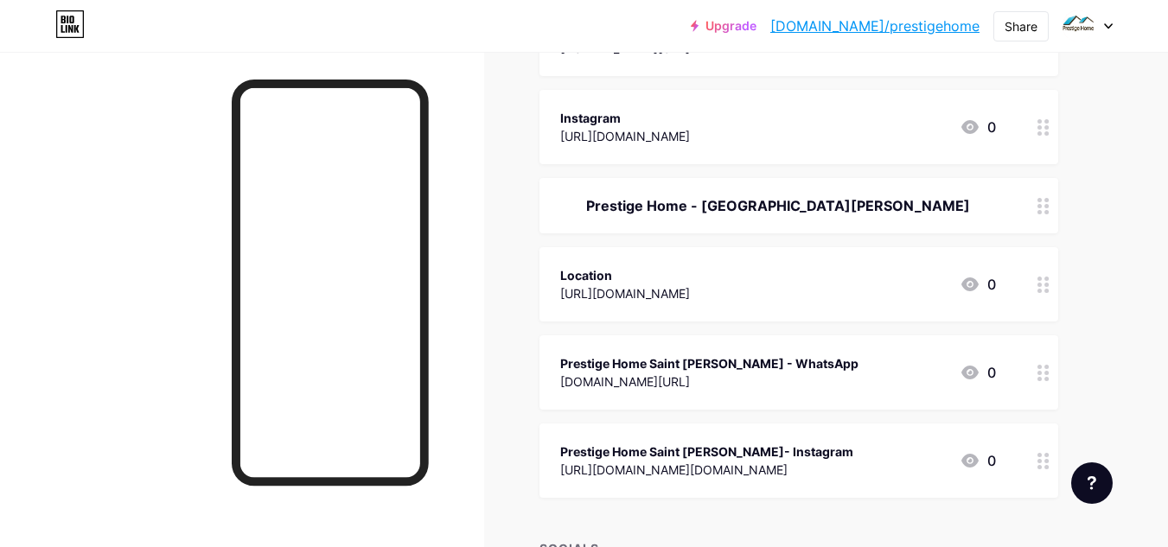
scroll to position [1096, 0]
click at [680, 370] on div "Prestige Home Saint [PERSON_NAME] - WhatsApp" at bounding box center [709, 363] width 298 height 18
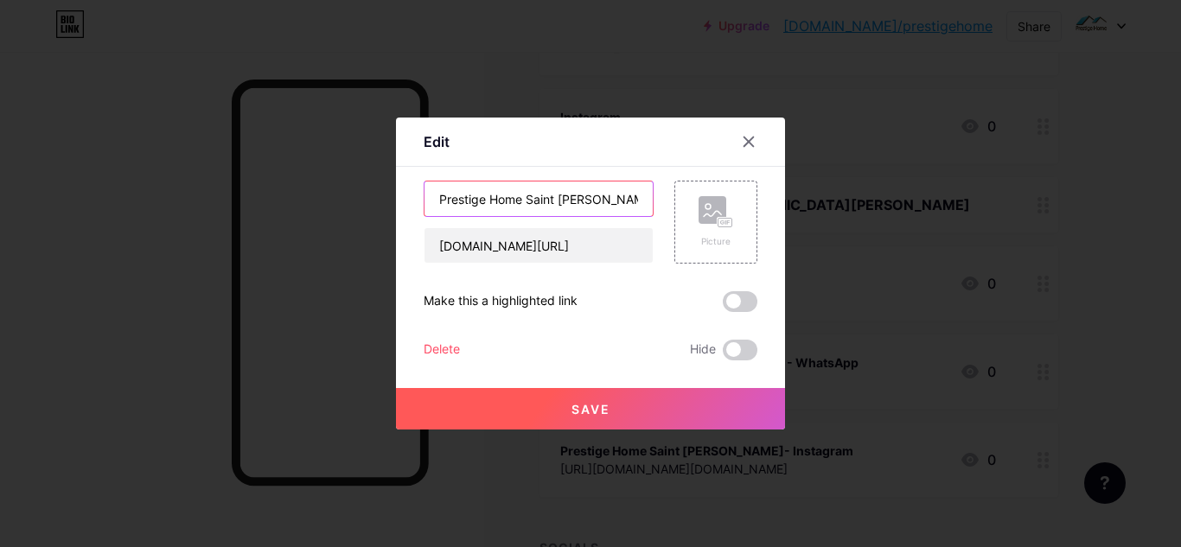
click at [617, 198] on input "Prestige Home Saint [PERSON_NAME] - WhatsApp" at bounding box center [539, 199] width 228 height 35
type input "WhatsApp"
click at [571, 407] on span "Save" at bounding box center [590, 409] width 39 height 15
click at [595, 396] on button "Save" at bounding box center [590, 409] width 389 height 42
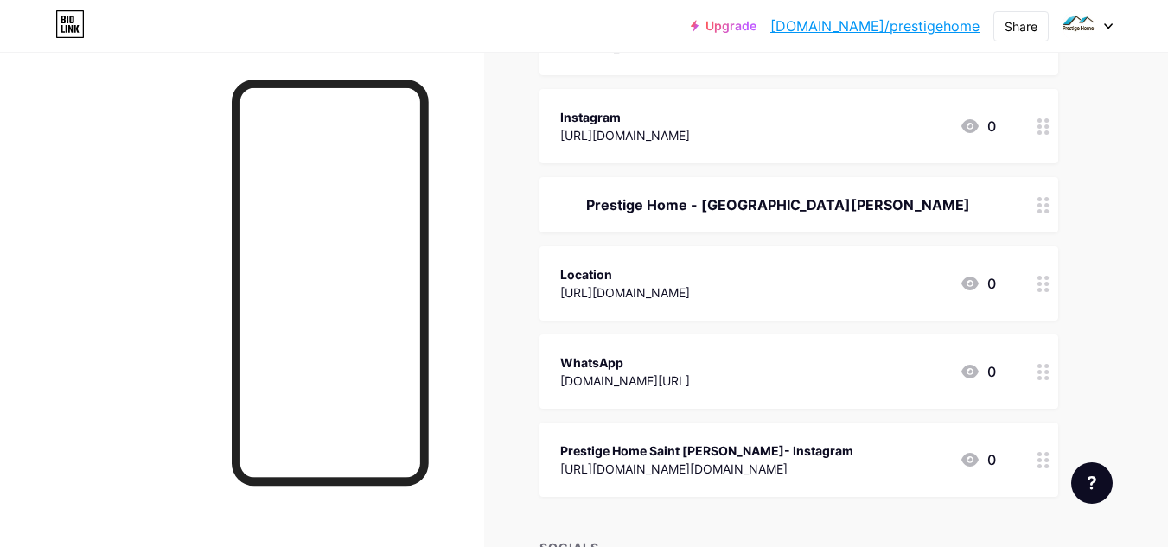
click at [634, 445] on div "Prestige Home Saint [PERSON_NAME]- Instagram" at bounding box center [706, 451] width 293 height 18
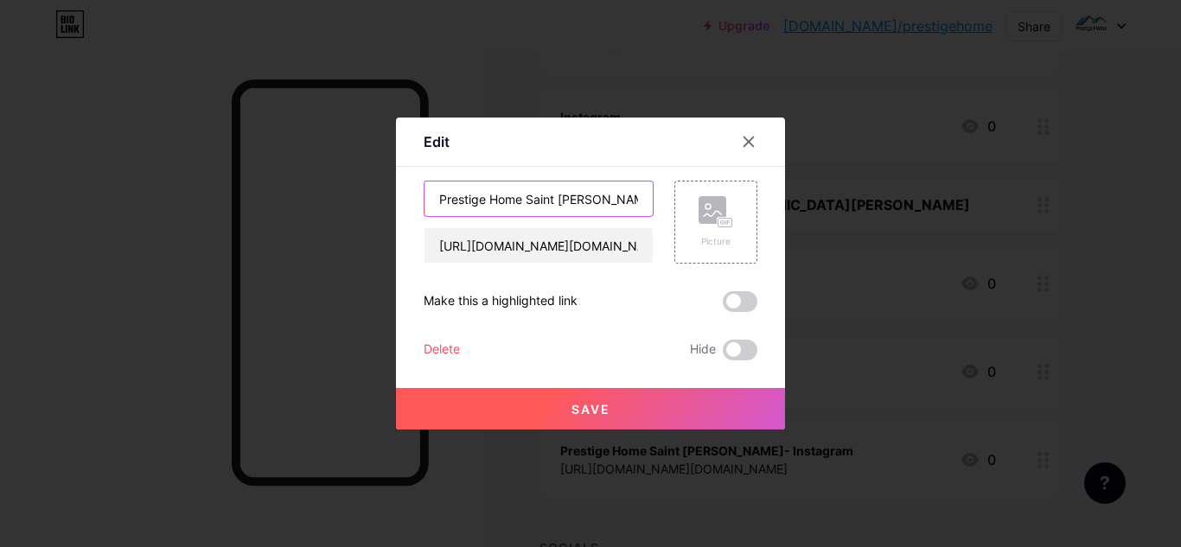
click at [613, 198] on input "Prestige Home Saint [PERSON_NAME]- Instagram" at bounding box center [539, 199] width 228 height 35
type input "Instagram"
click at [581, 410] on span "Save" at bounding box center [590, 409] width 39 height 15
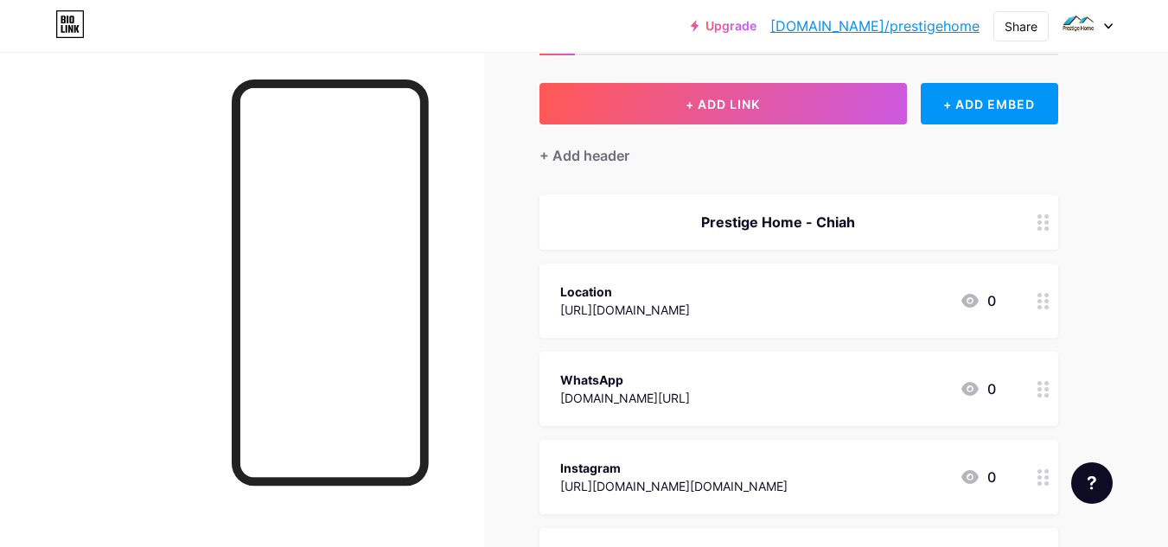
scroll to position [0, 0]
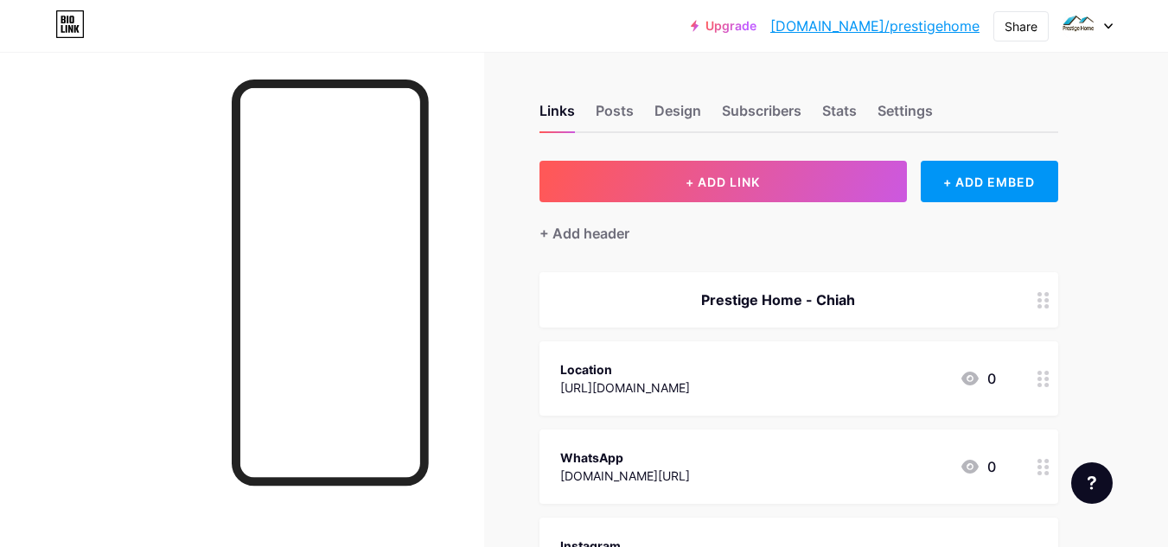
click at [154, 187] on div at bounding box center [242, 325] width 484 height 547
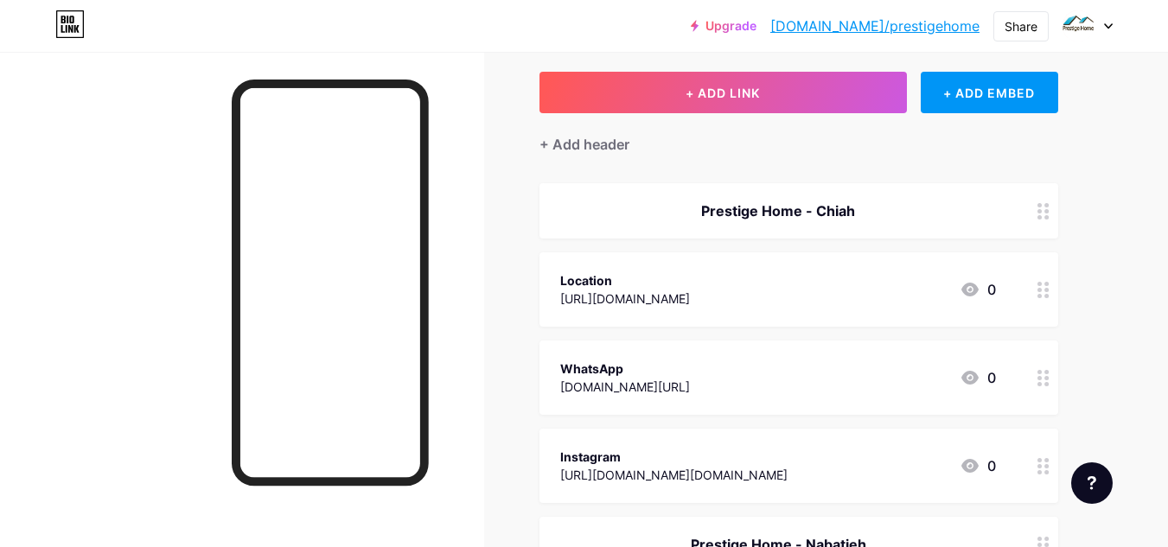
scroll to position [100, 0]
